Goal: Task Accomplishment & Management: Use online tool/utility

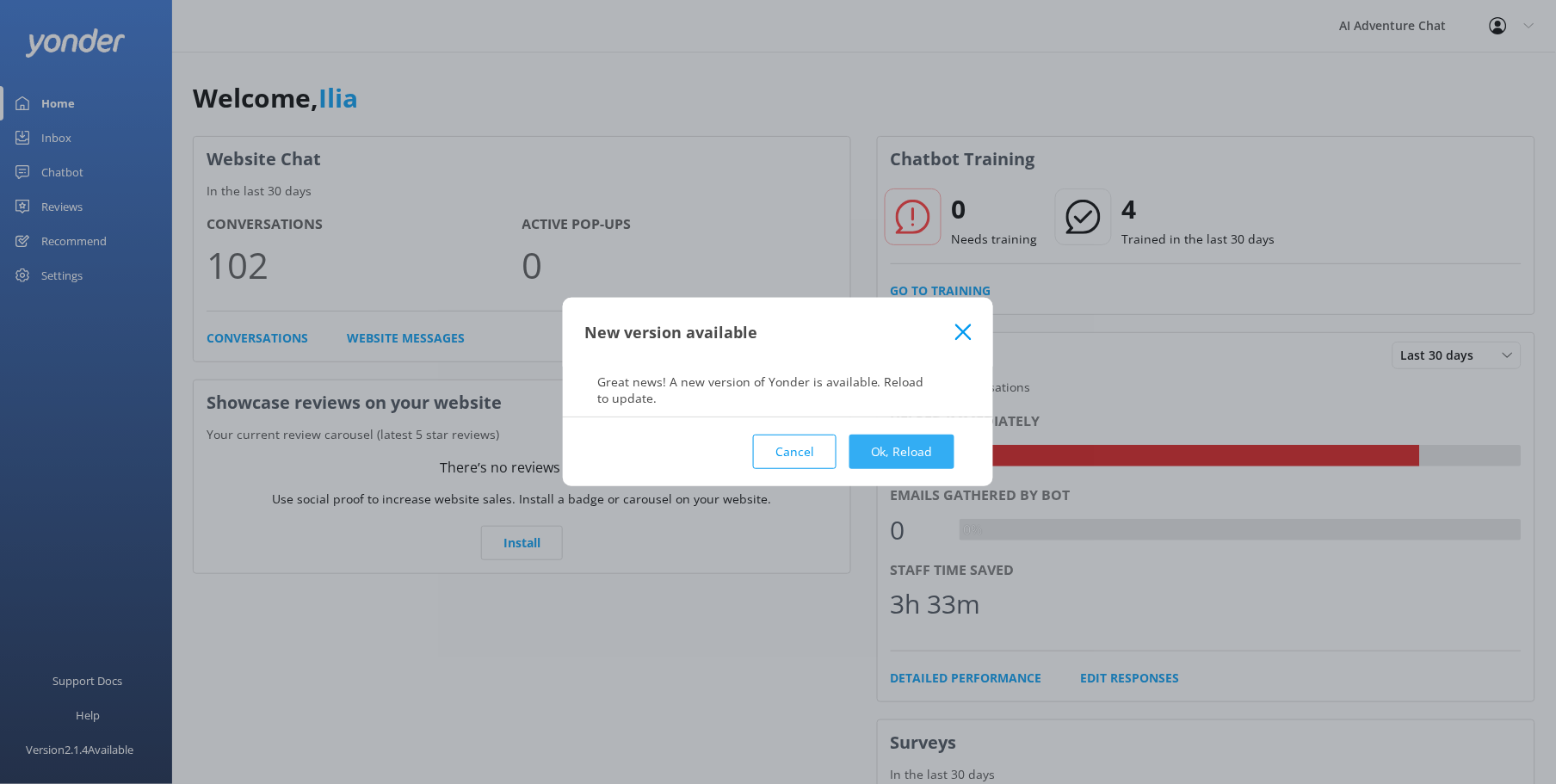
click at [935, 451] on button "Ok, Reload" at bounding box center [901, 452] width 105 height 35
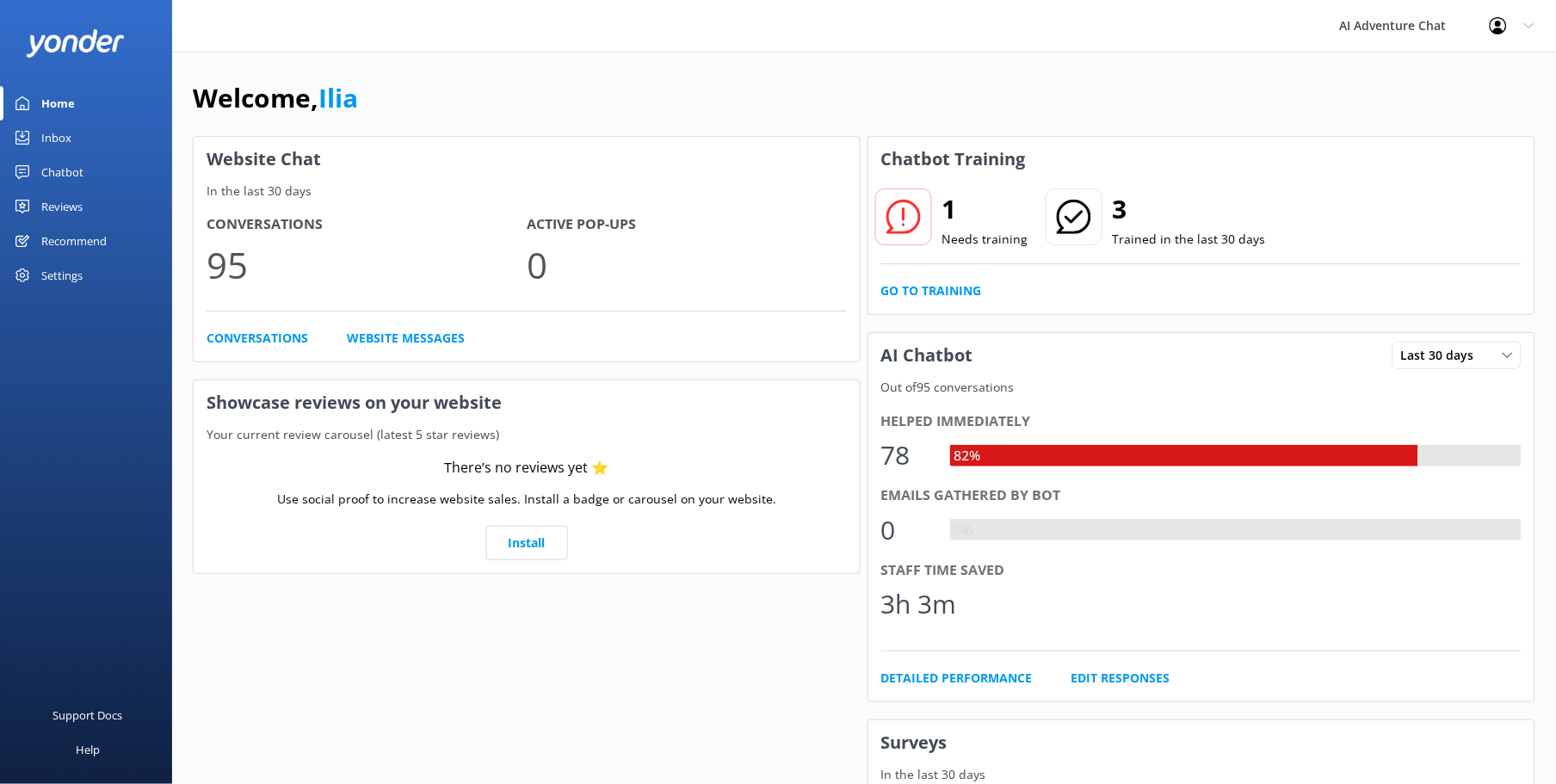
click at [62, 133] on div "Inbox" at bounding box center [56, 137] width 30 height 35
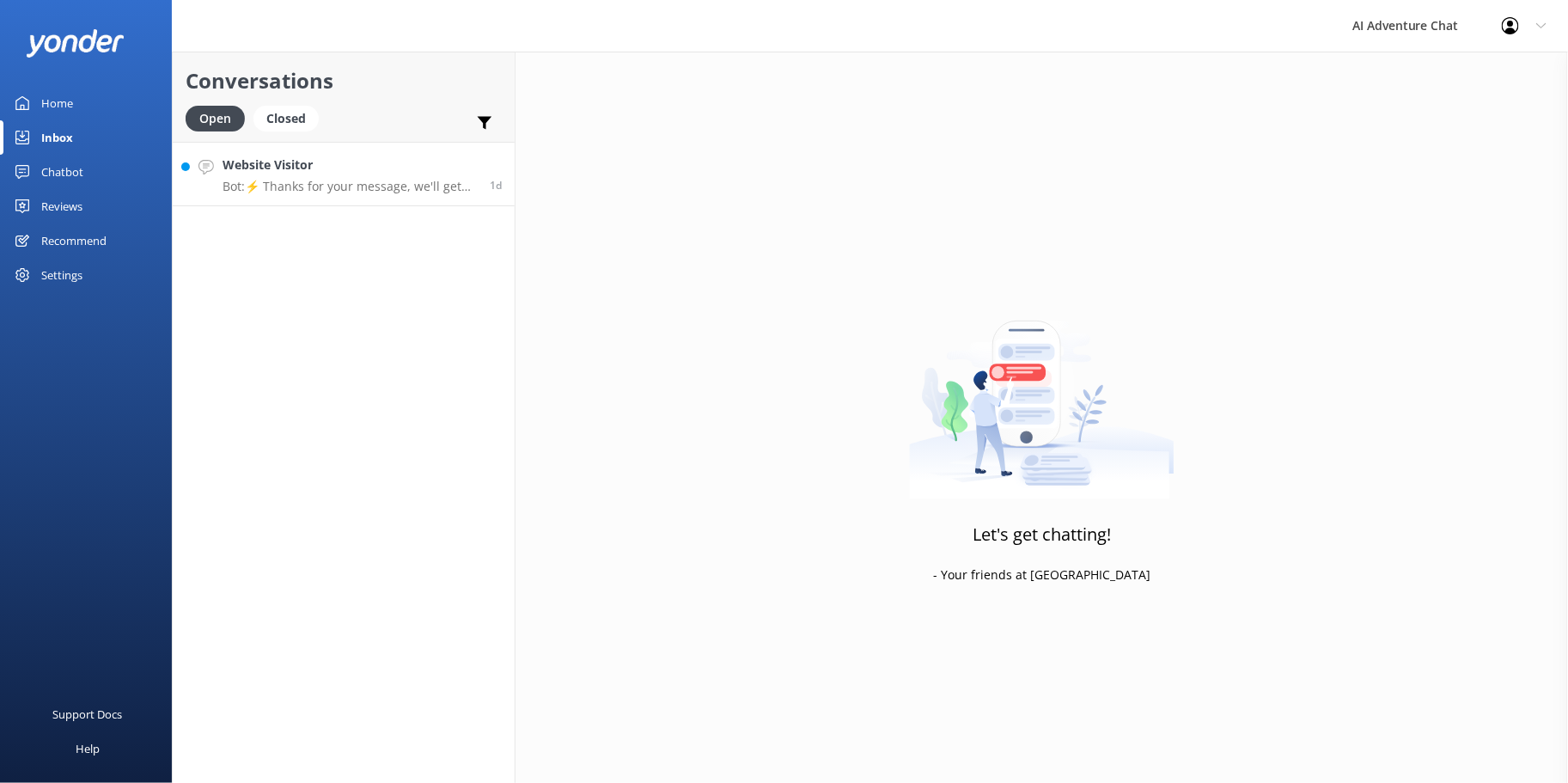
click at [390, 189] on p "Bot: ⚡ Thanks for your message, we'll get back to you as soon as we can. You're…" at bounding box center [350, 186] width 254 height 15
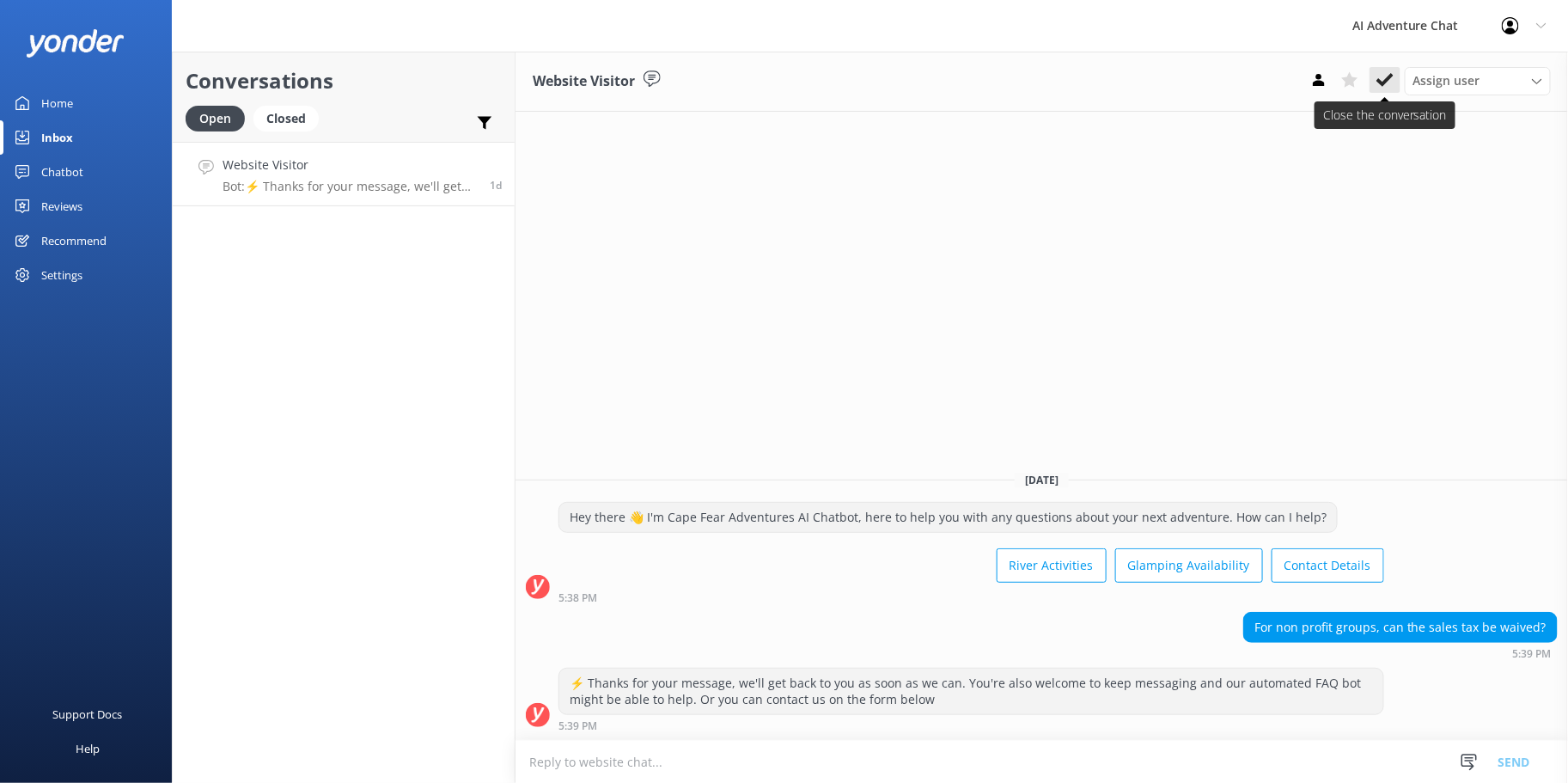
click at [1382, 75] on icon at bounding box center [1384, 79] width 17 height 17
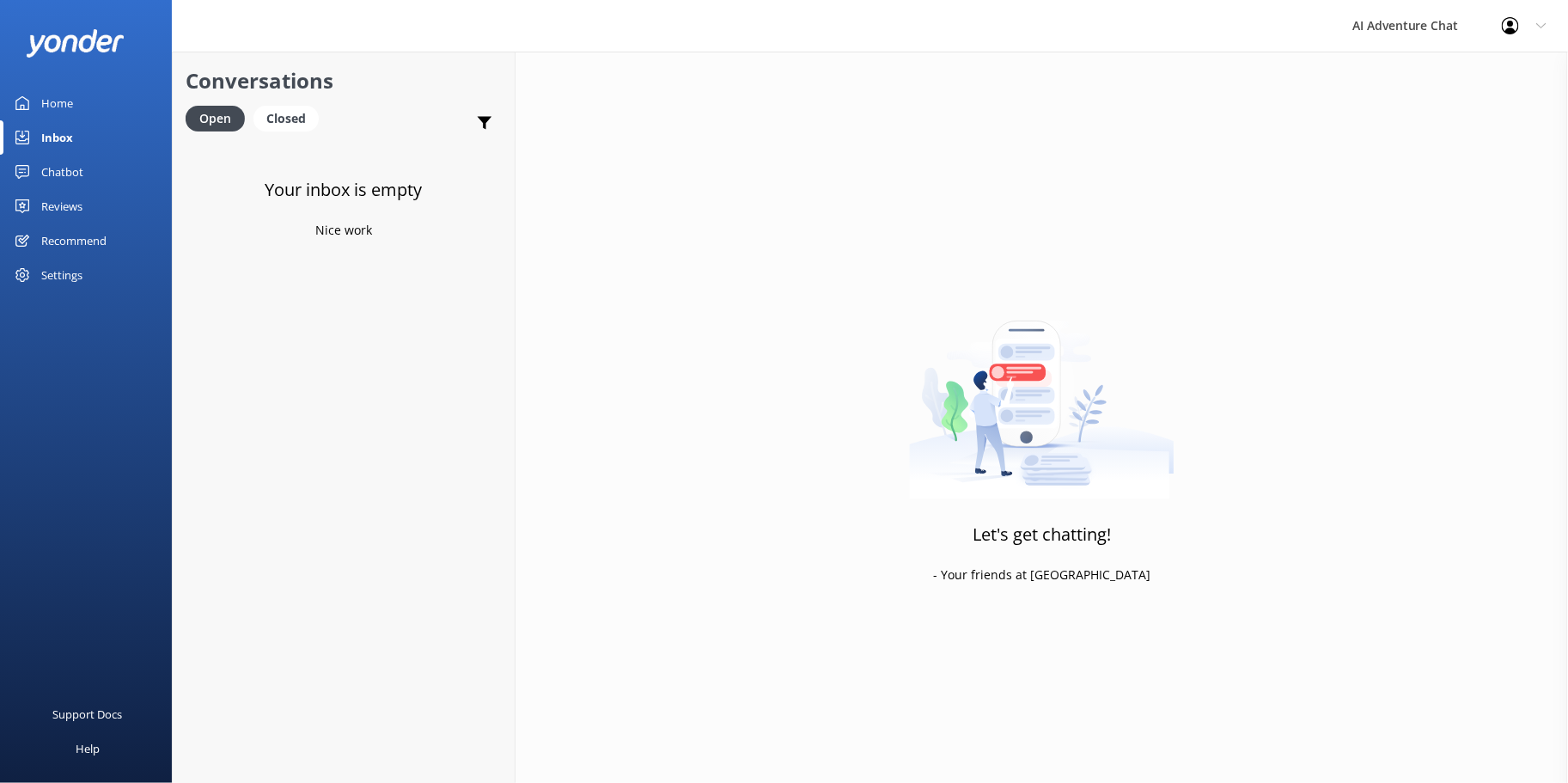
click at [86, 95] on link "Home" at bounding box center [85, 104] width 172 height 35
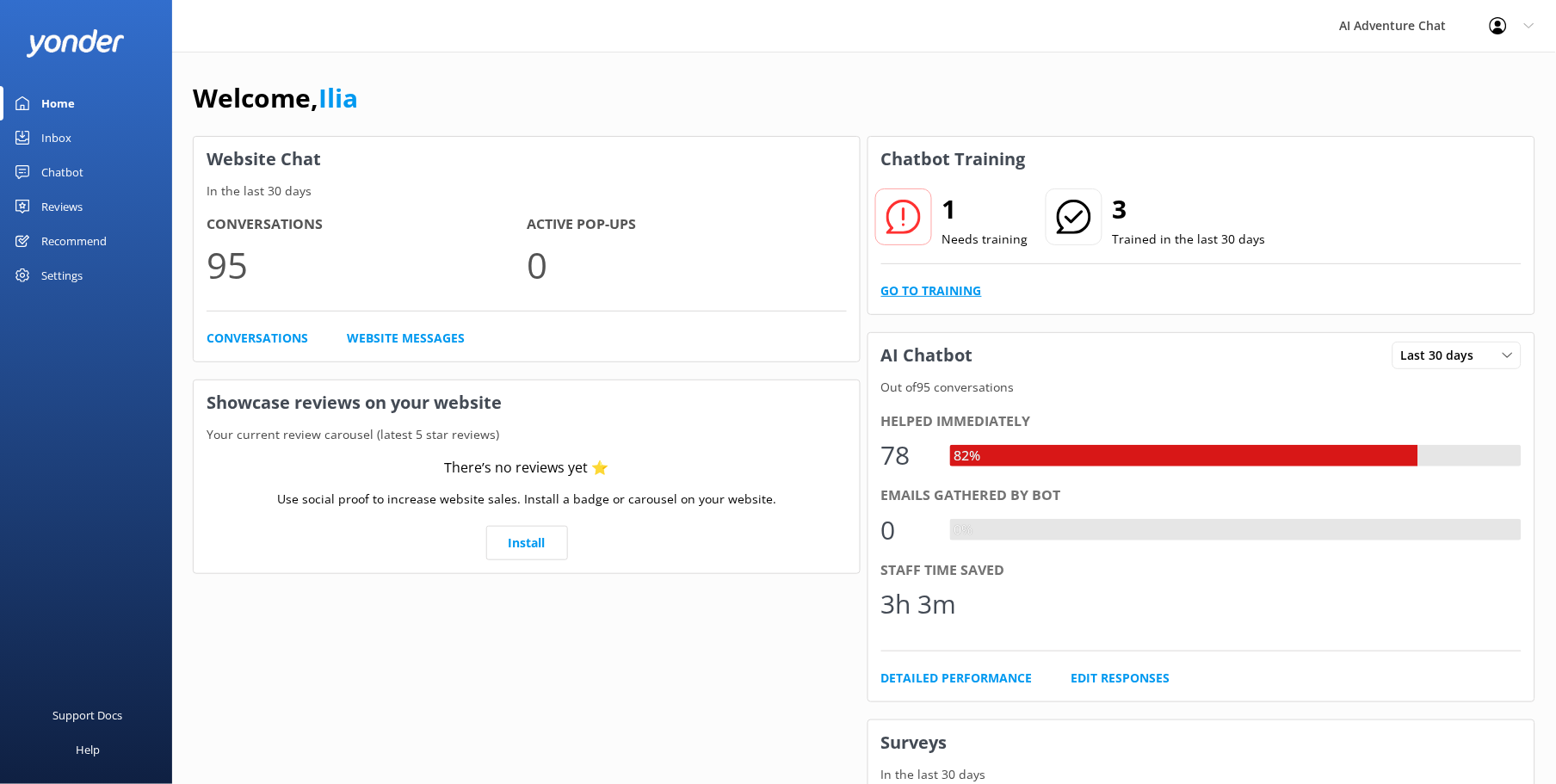
click at [935, 294] on link "Go to Training" at bounding box center [931, 290] width 101 height 19
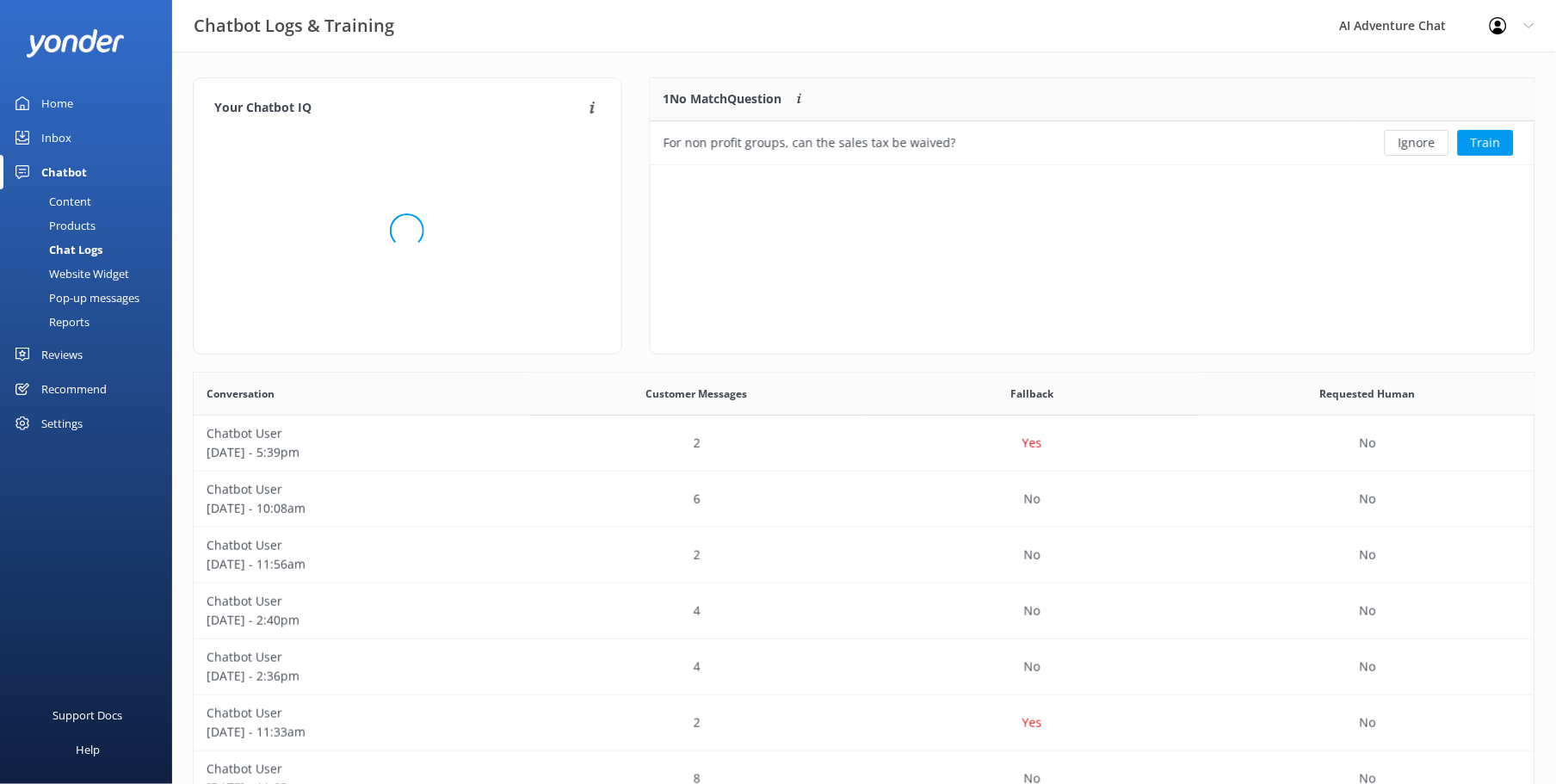
scroll to position [588, 1327]
click at [1430, 129] on div "Ignore Train" at bounding box center [1445, 142] width 180 height 43
click at [1406, 144] on button "Ignore" at bounding box center [1417, 143] width 65 height 25
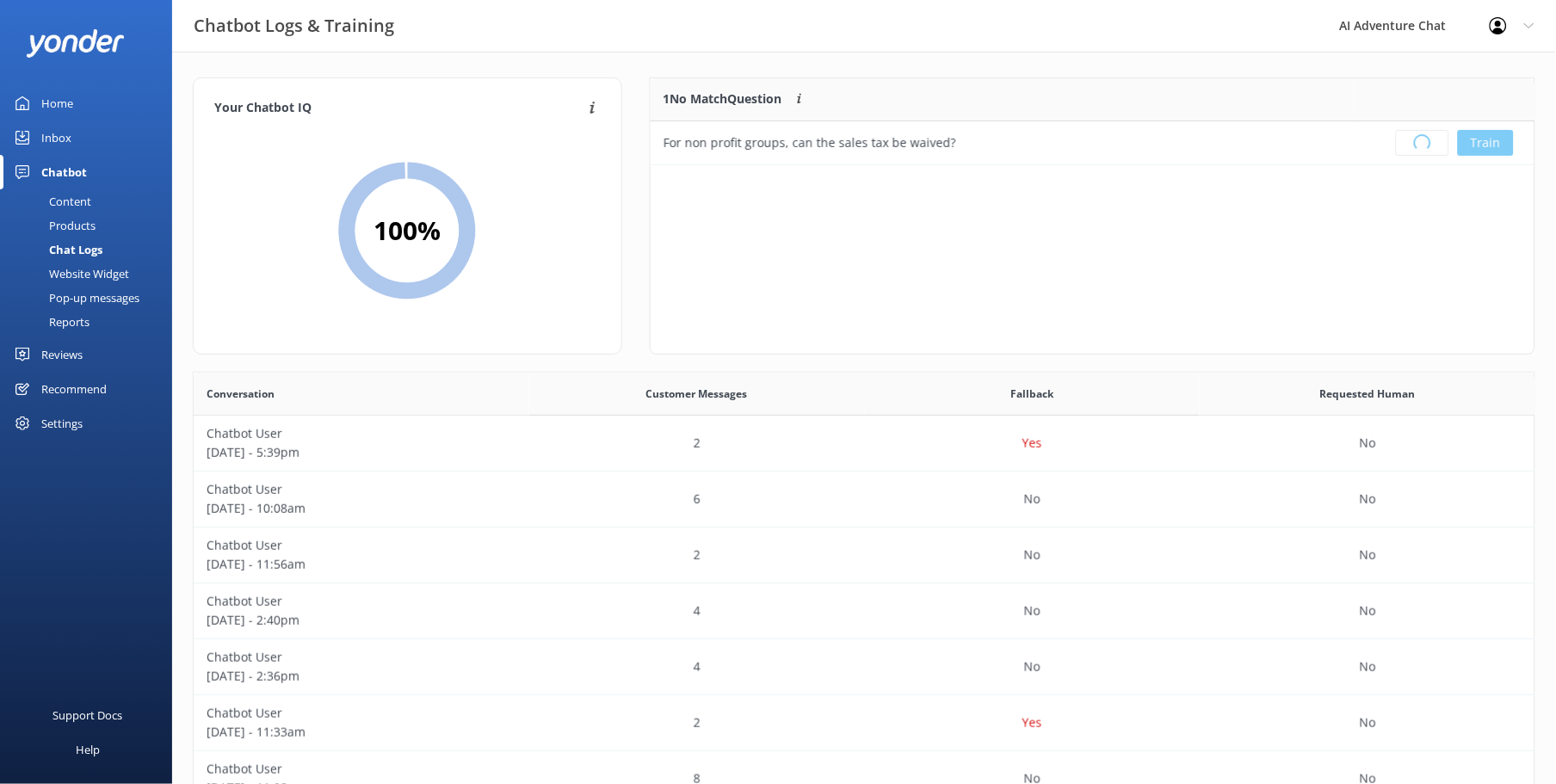
scroll to position [200, 870]
